Goal: Information Seeking & Learning: Learn about a topic

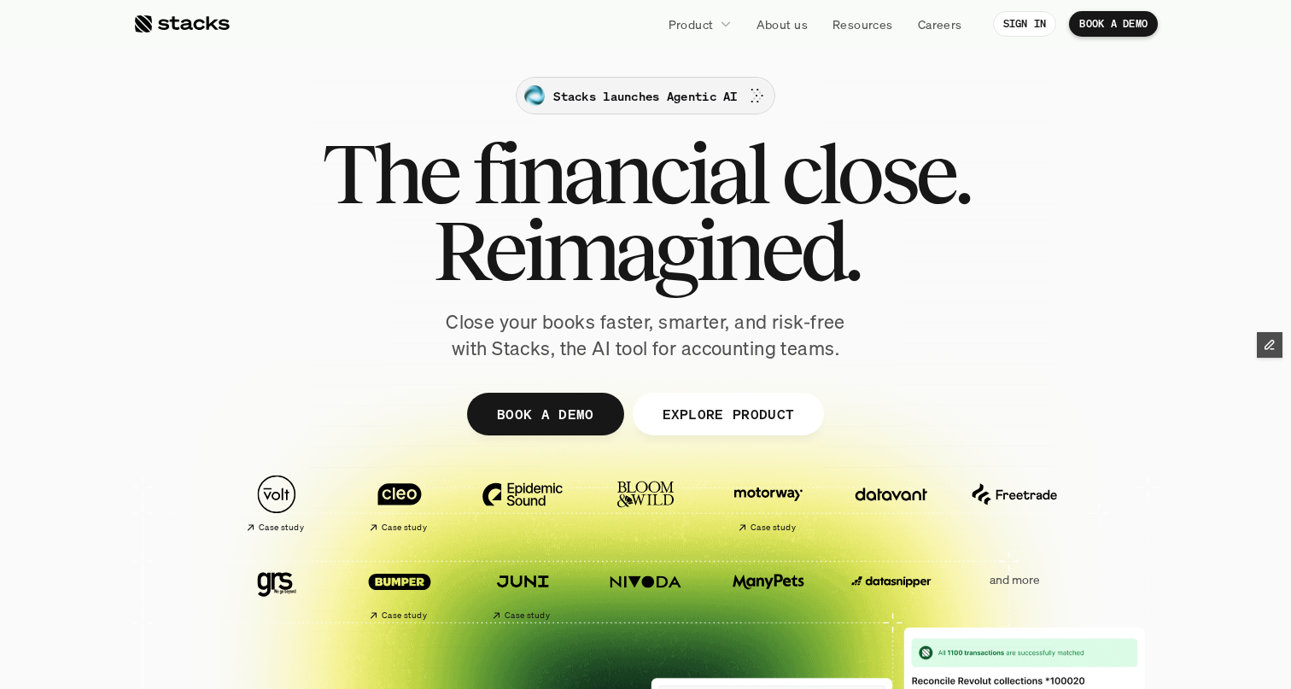
click at [649, 107] on div at bounding box center [530, 91] width 563 height 563
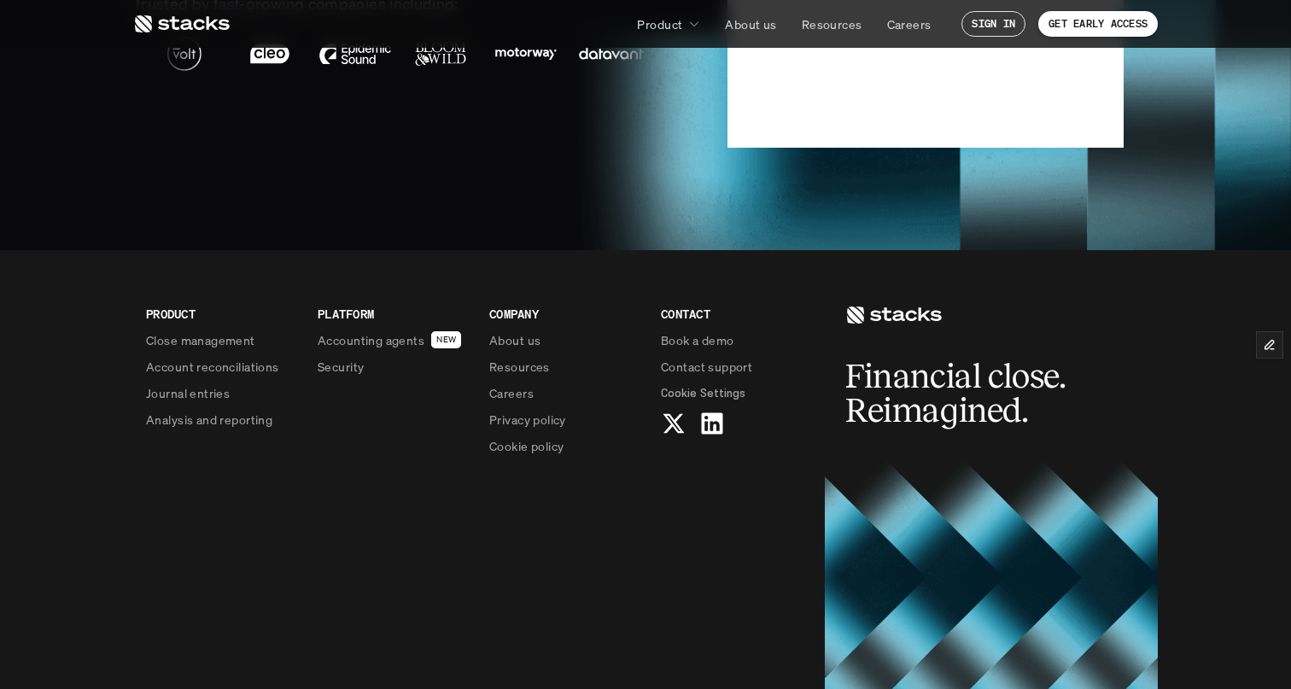
scroll to position [4129, 0]
click at [680, 423] on icon at bounding box center [673, 422] width 27 height 27
click at [712, 419] on use at bounding box center [712, 422] width 22 height 22
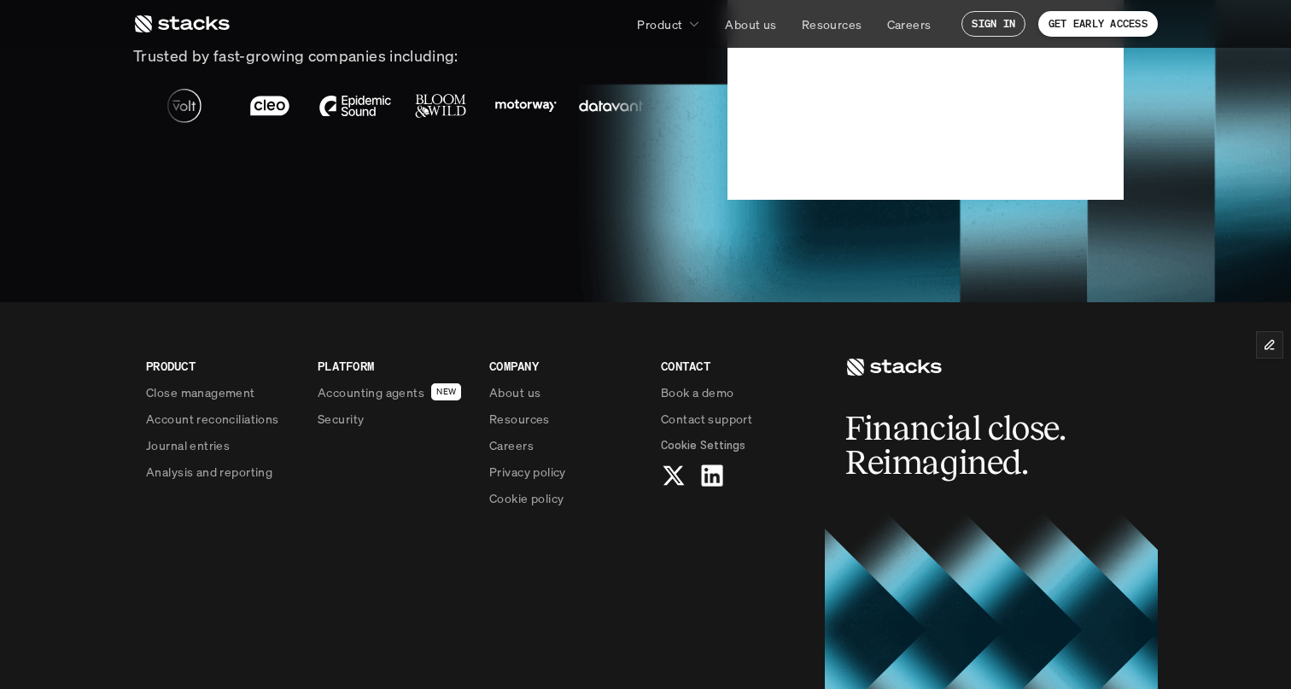
scroll to position [4067, 0]
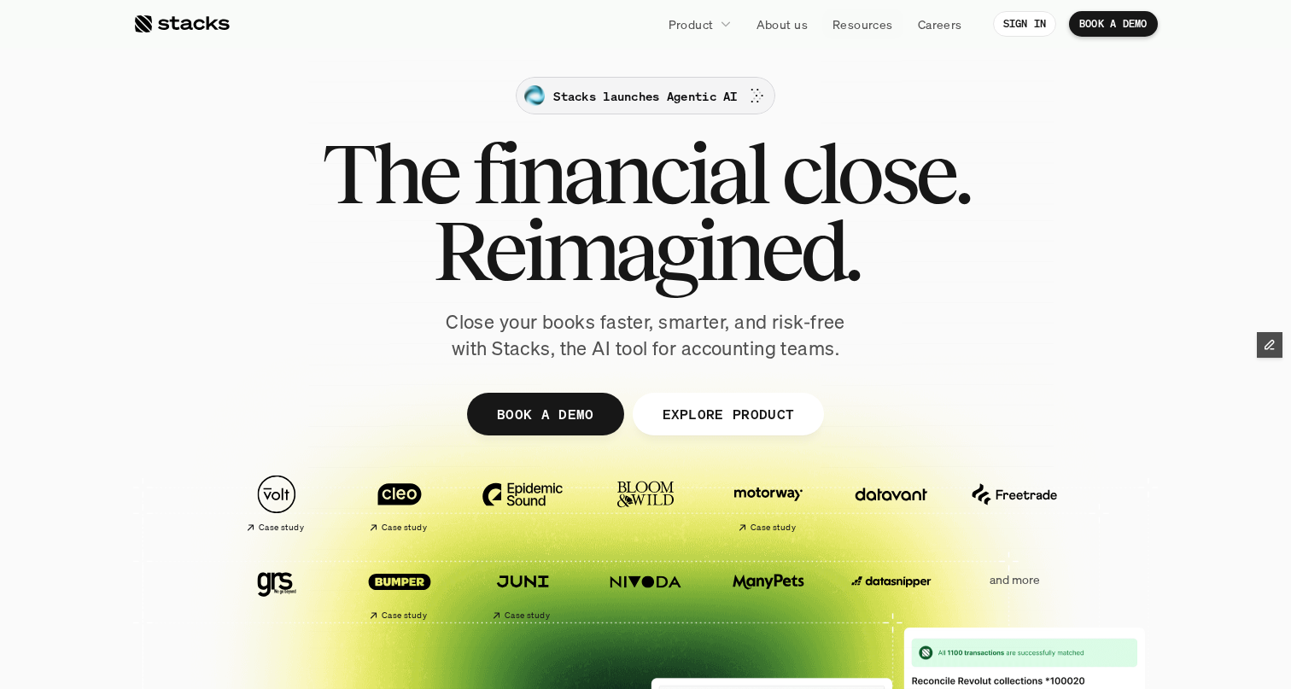
click at [594, 90] on p "Stacks launches Agentic AI" at bounding box center [645, 96] width 184 height 18
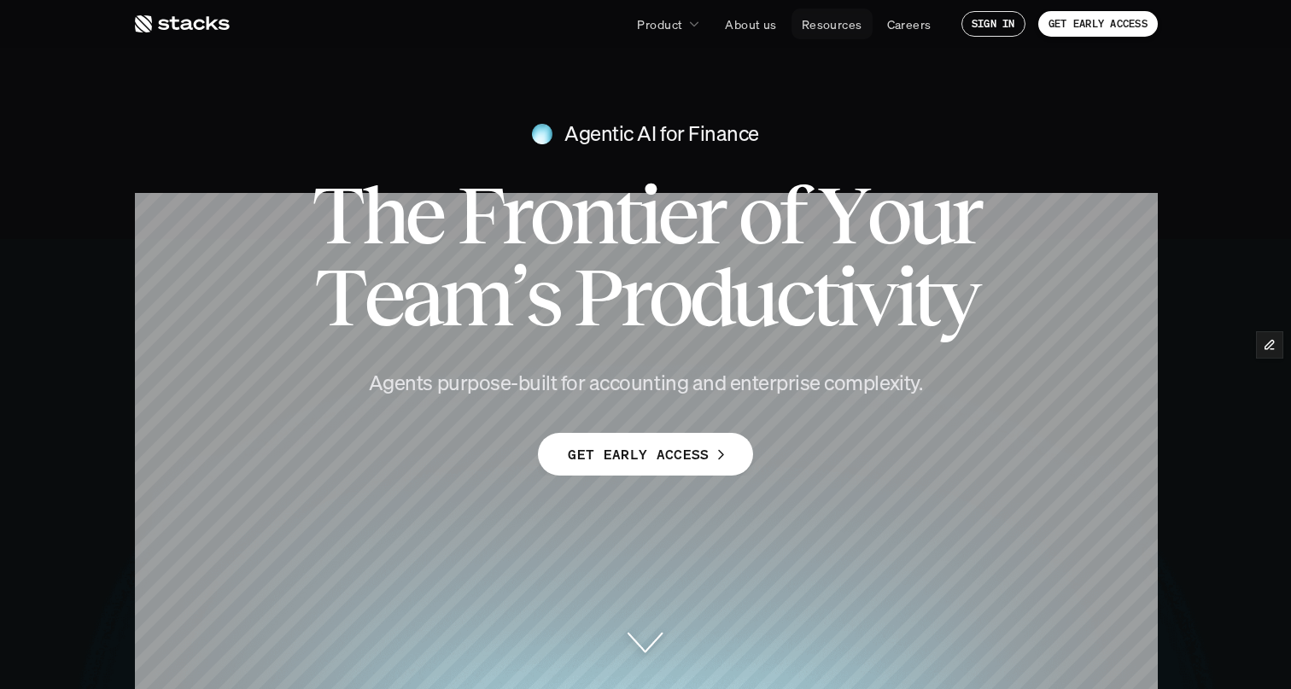
click at [846, 29] on p "Resources" at bounding box center [832, 24] width 61 height 18
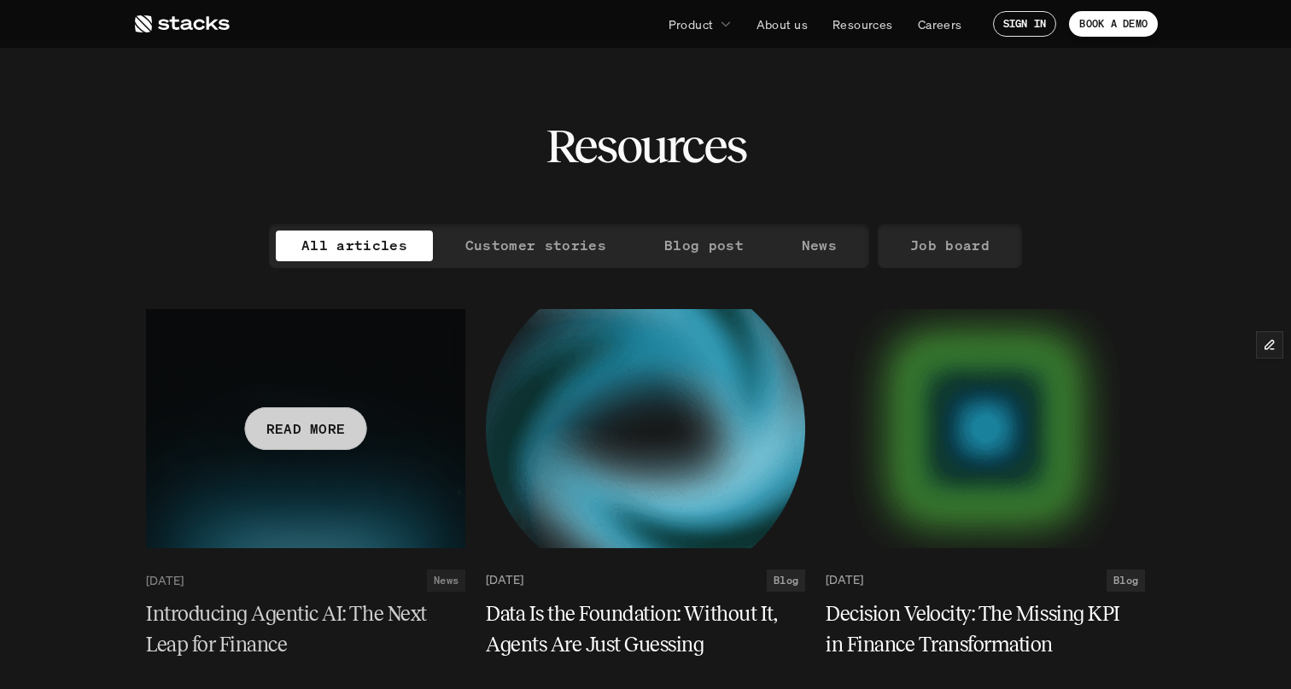
click at [288, 424] on p "READ MORE" at bounding box center [305, 428] width 79 height 25
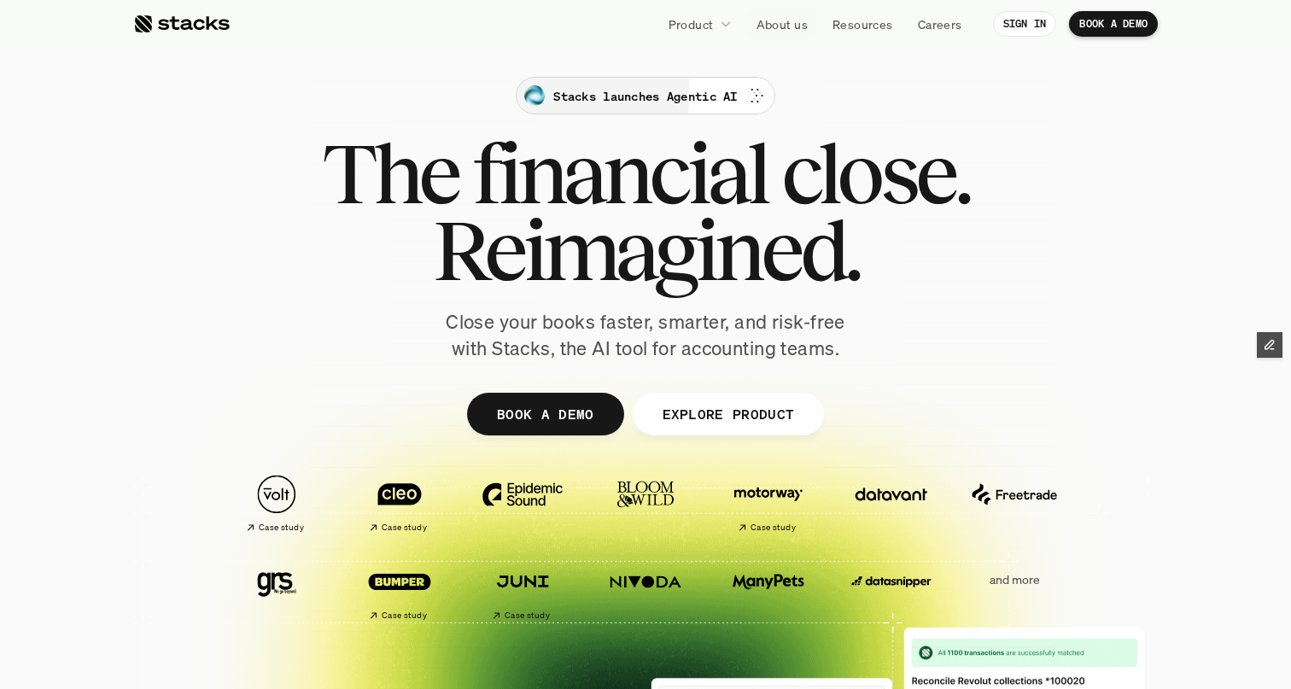
click at [707, 87] on p "Stacks launches Agentic AI" at bounding box center [645, 96] width 184 height 18
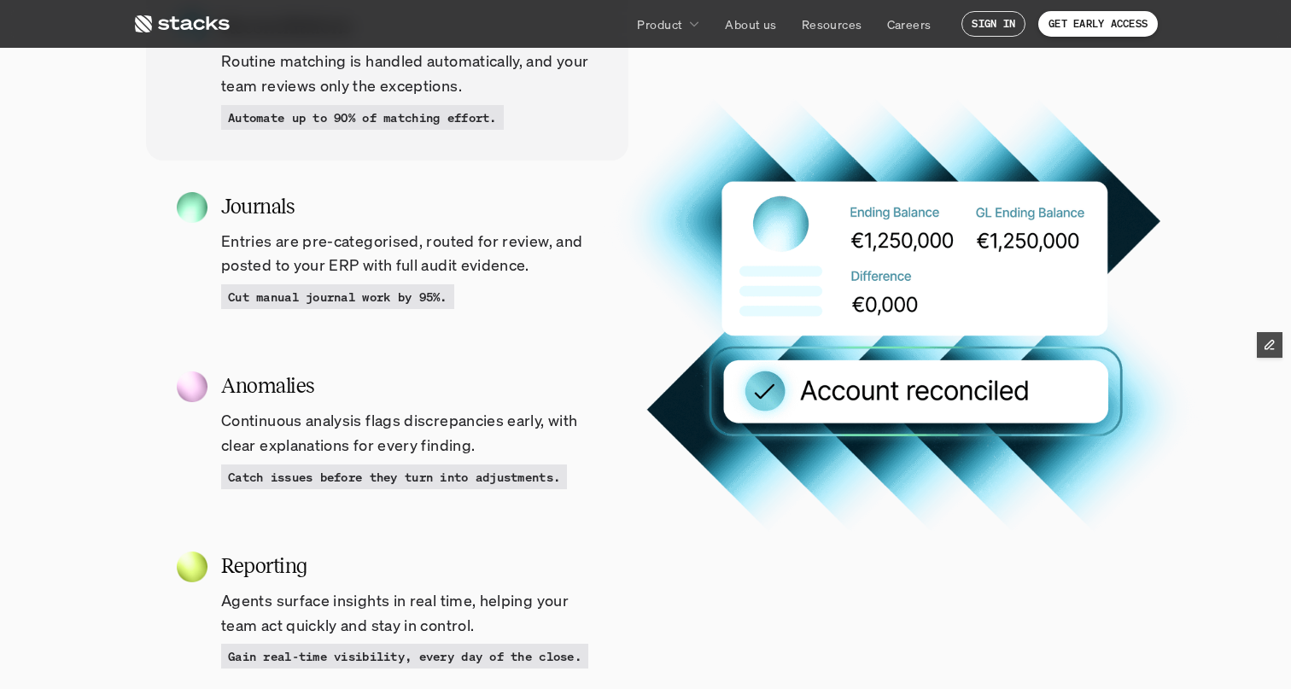
scroll to position [1753, 0]
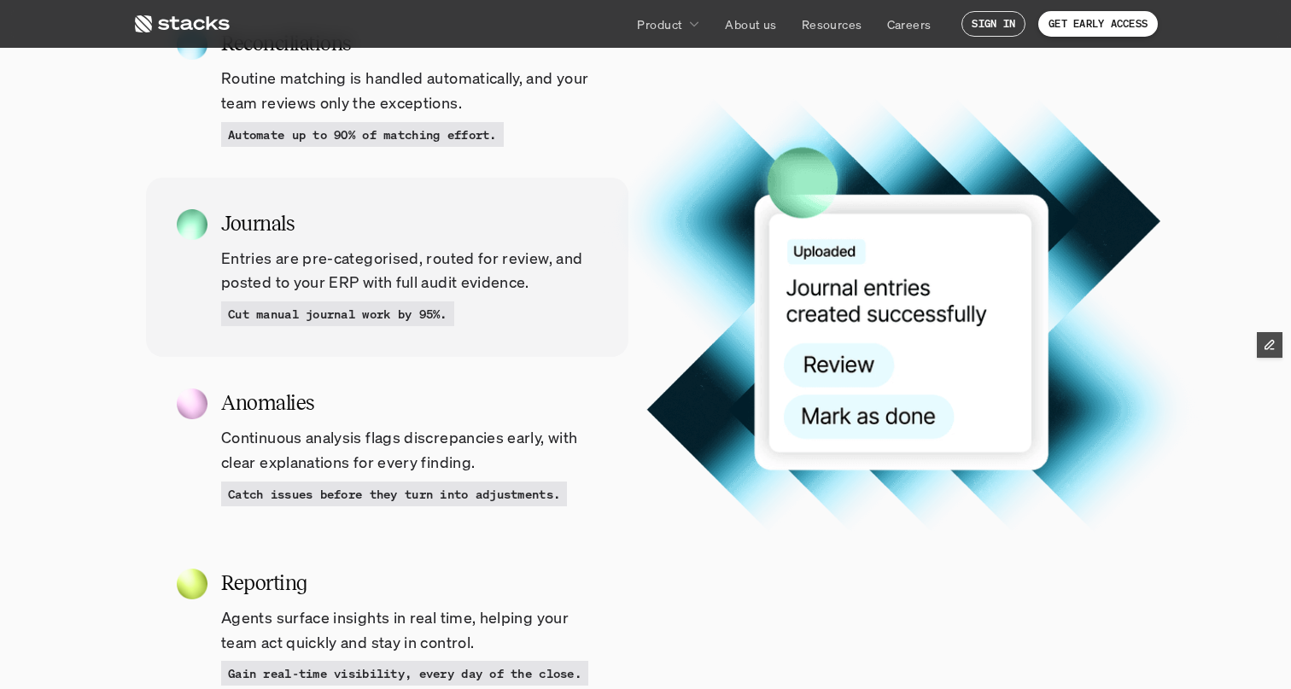
click at [408, 284] on p "Entries are pre-categorised, routed for review, and posted to your ERP with ful…" at bounding box center [409, 271] width 376 height 50
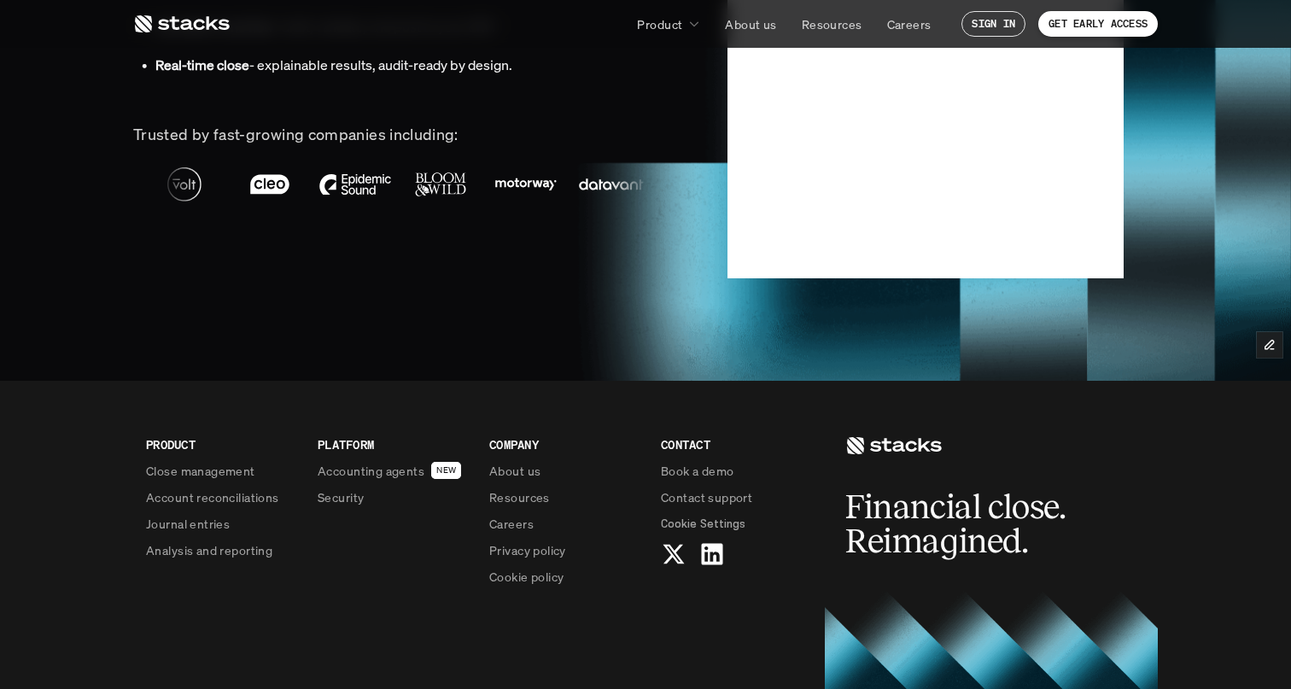
scroll to position [4010, 0]
